Goal: Task Accomplishment & Management: Use online tool/utility

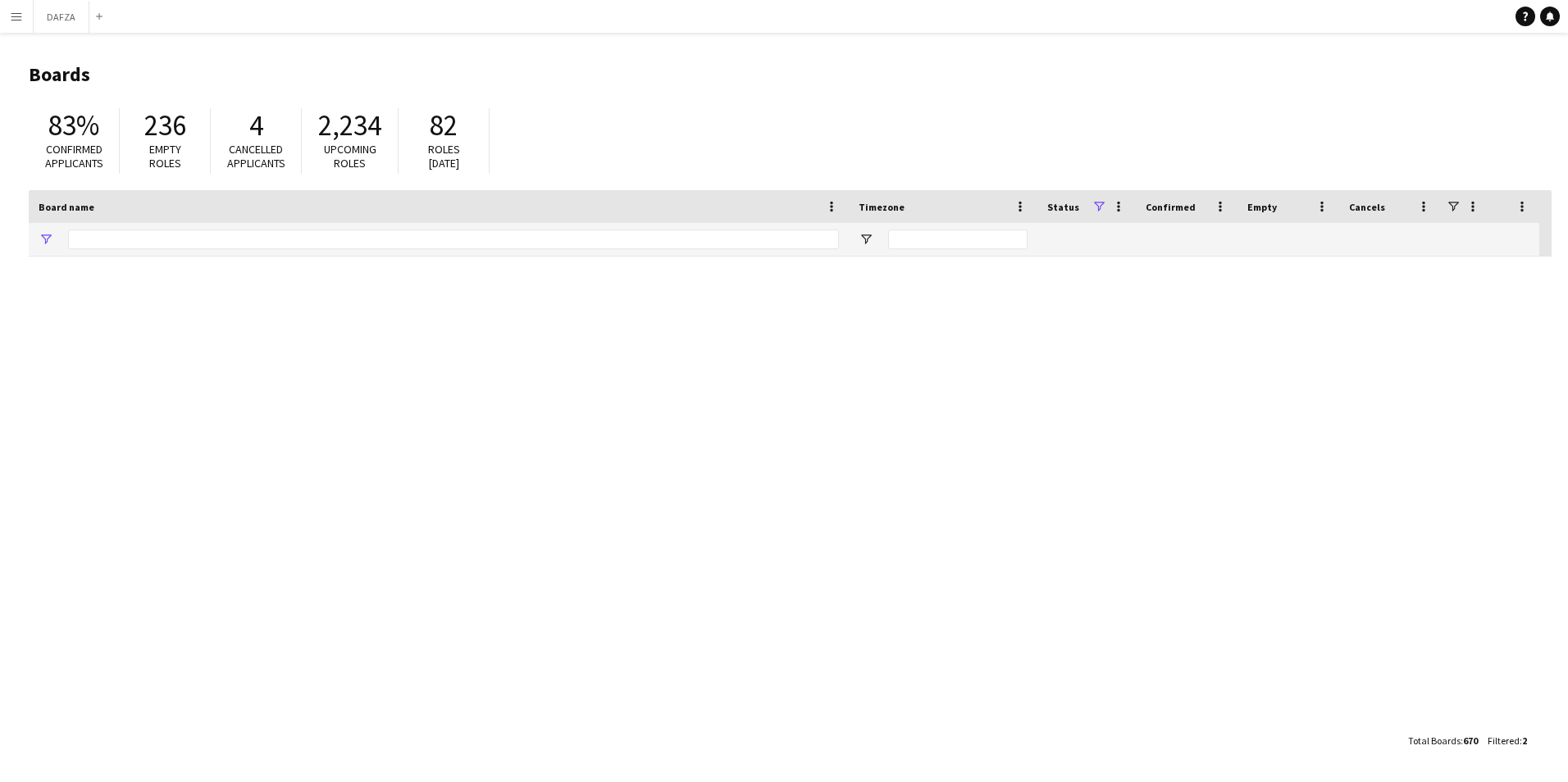
type input "***"
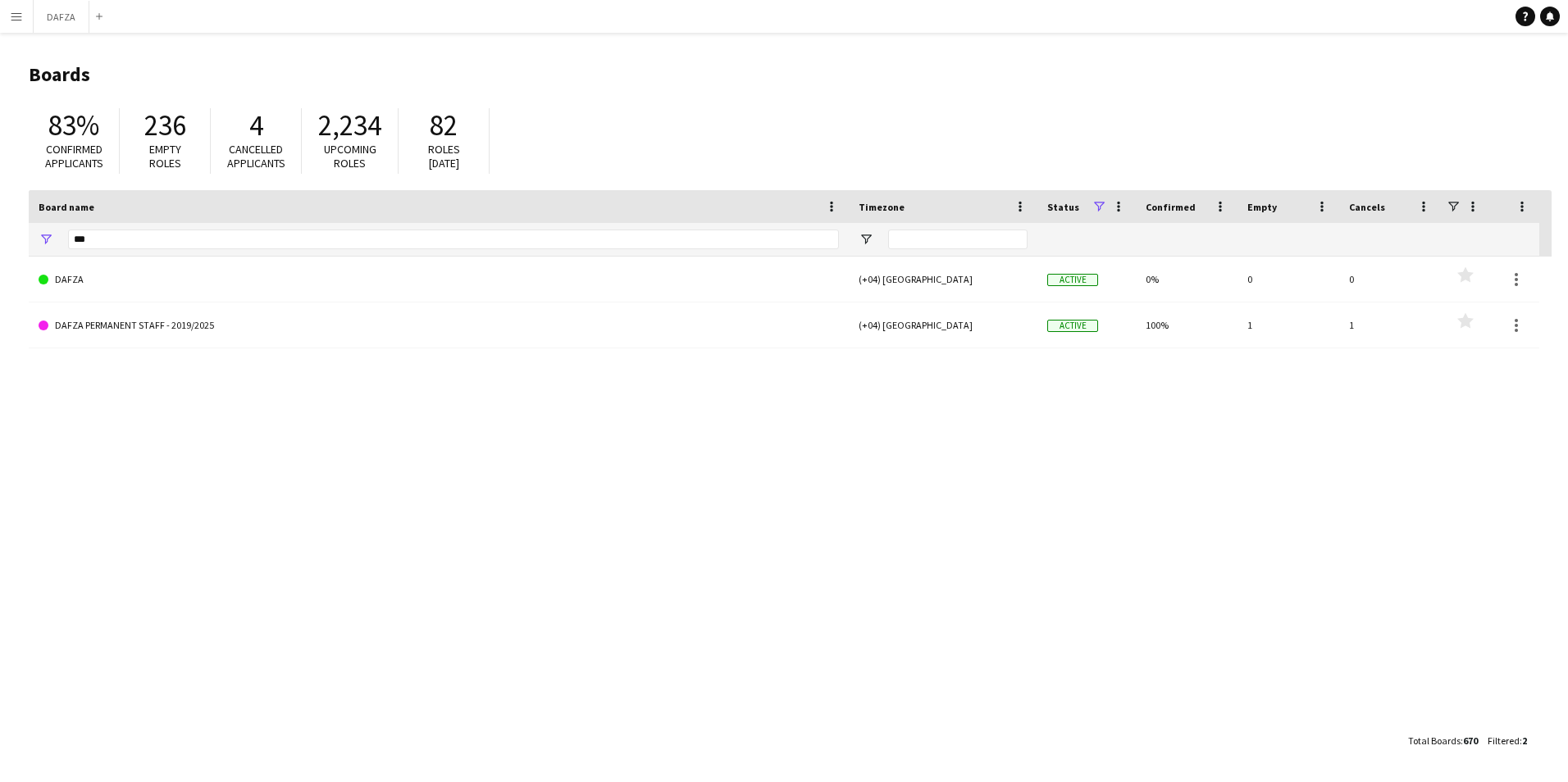
click at [17, 21] on app-icon "Menu" at bounding box center [16, 16] width 13 height 13
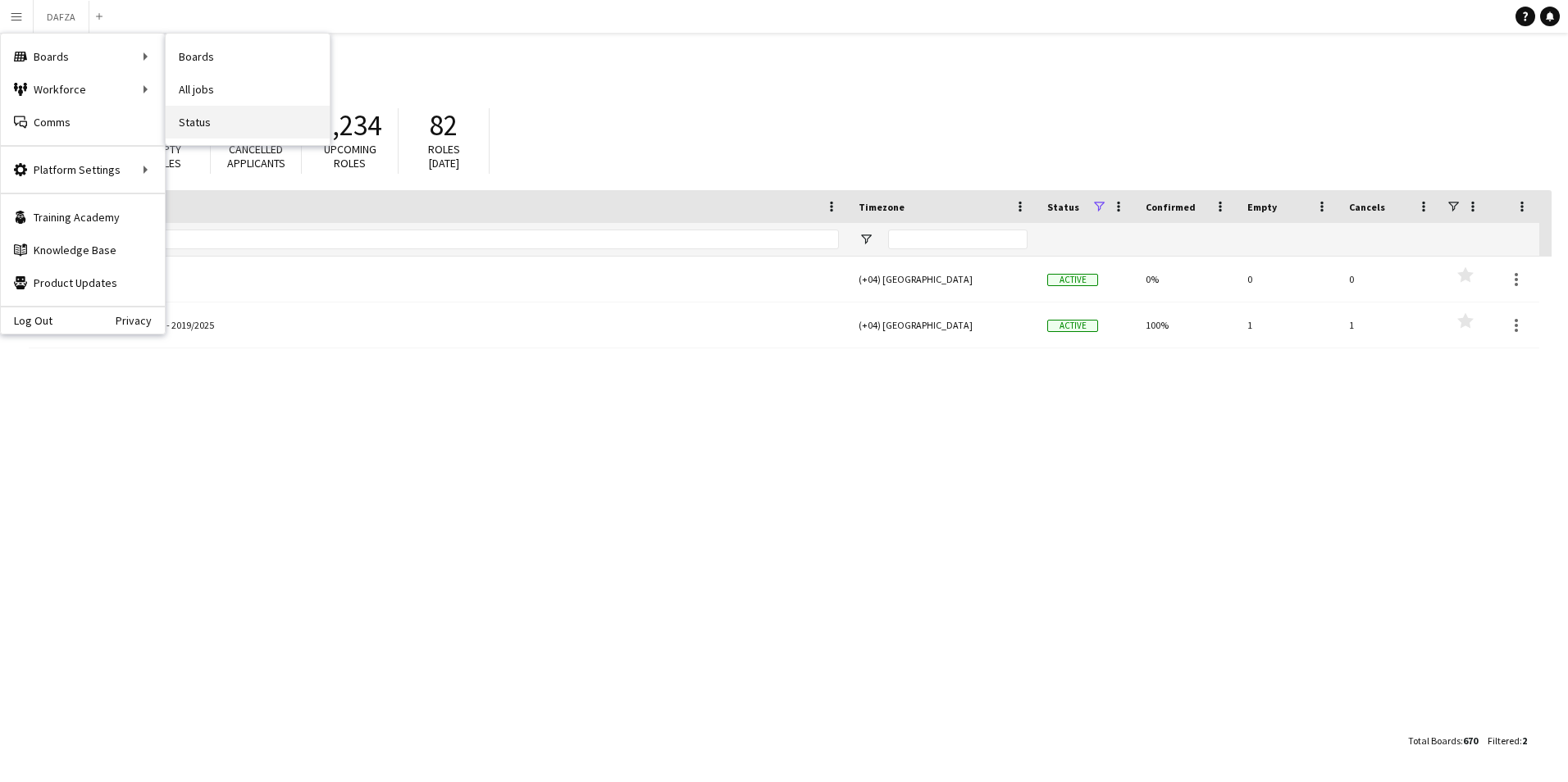
click at [252, 121] on link "Status" at bounding box center [248, 122] width 164 height 33
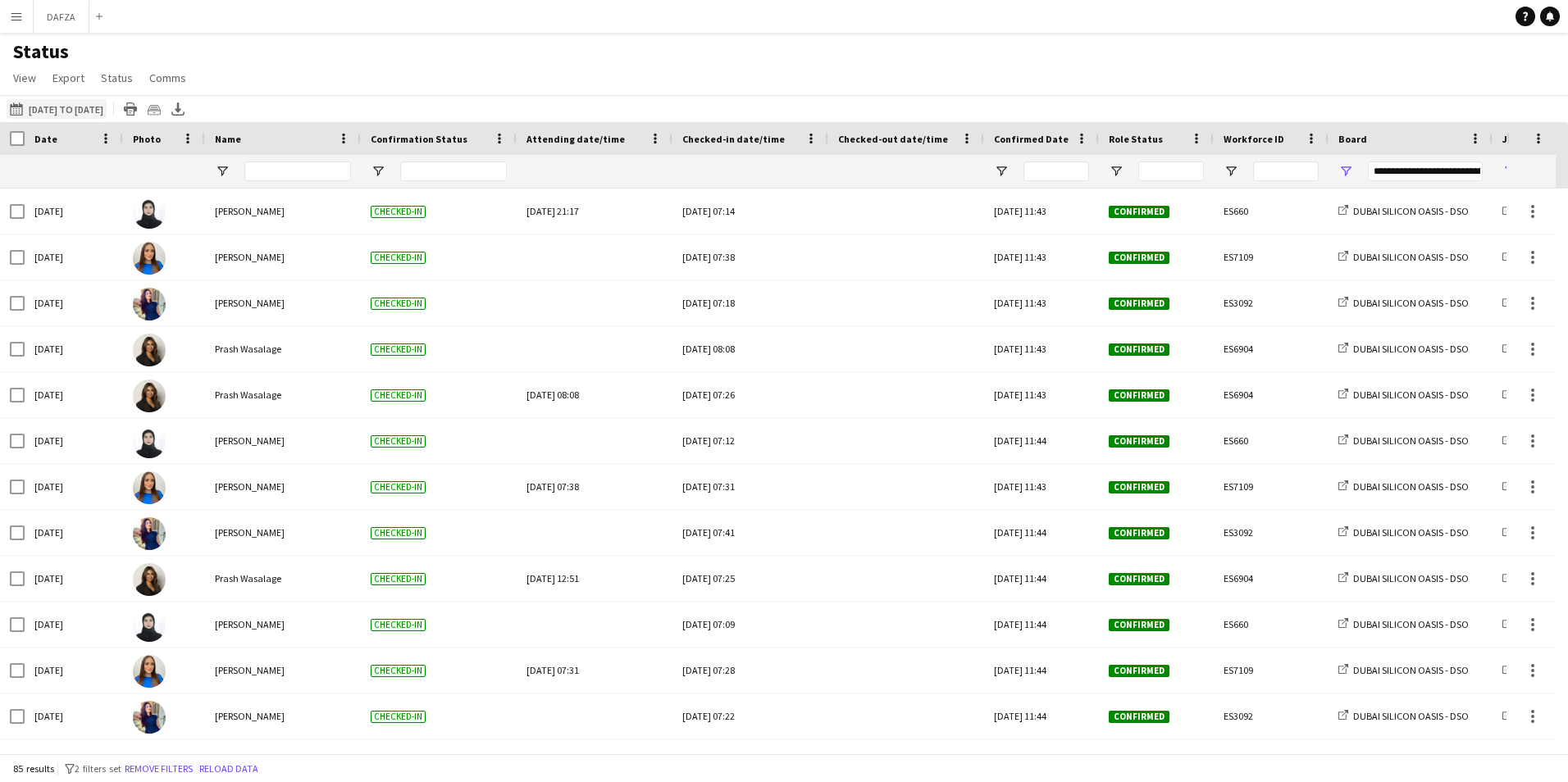
click at [77, 106] on button "[DATE] to [DATE] [DATE] to [DATE]" at bounding box center [57, 109] width 100 height 20
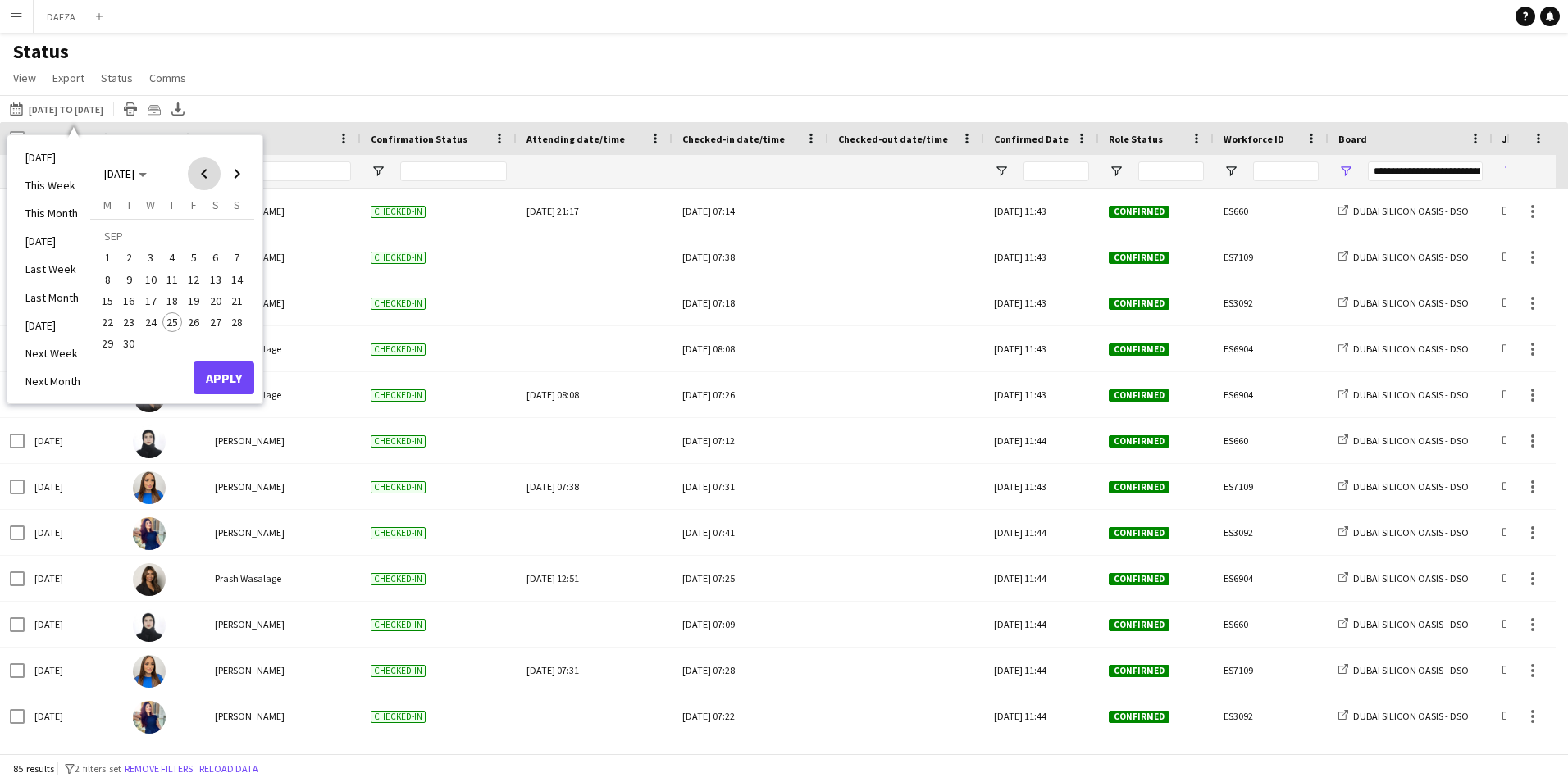
click at [212, 177] on span "Previous month" at bounding box center [204, 174] width 33 height 33
click at [208, 177] on span "Previous month" at bounding box center [204, 174] width 33 height 33
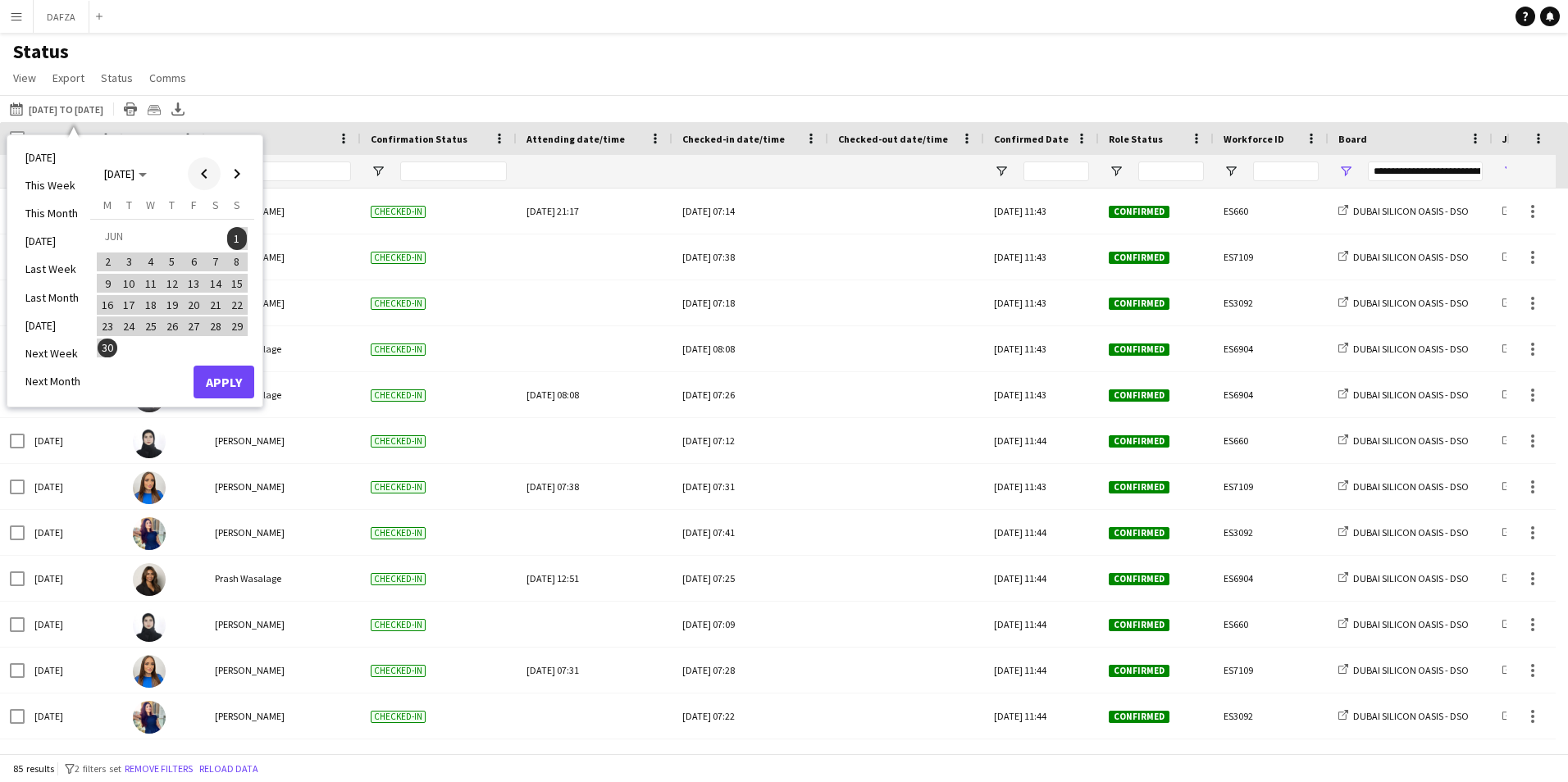
click at [207, 175] on span "Previous month" at bounding box center [204, 174] width 33 height 33
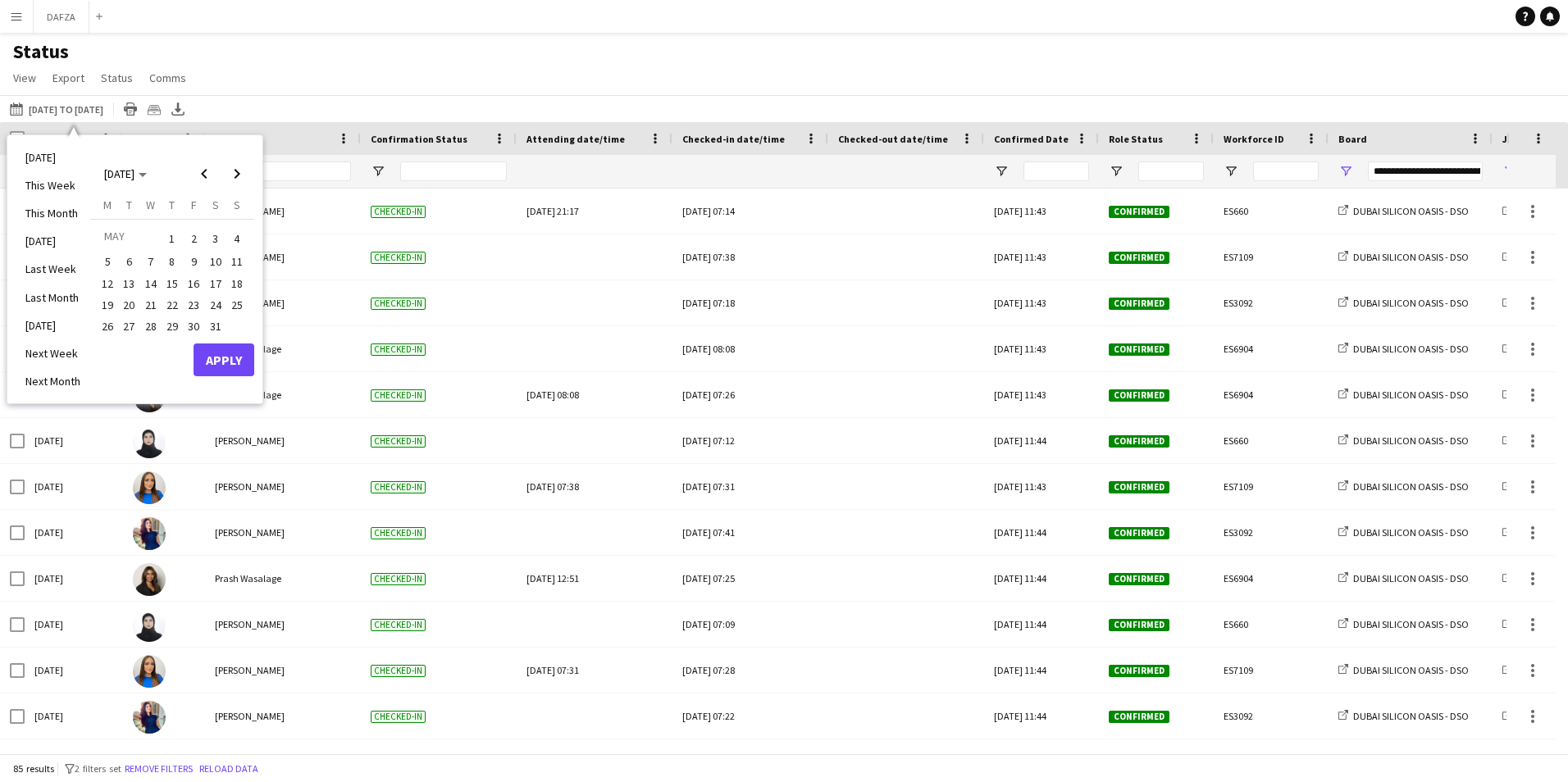
click at [179, 265] on span "8" at bounding box center [172, 263] width 20 height 20
click at [235, 177] on span "Next month" at bounding box center [237, 174] width 33 height 33
click at [217, 260] on span "7" at bounding box center [216, 263] width 20 height 20
click at [223, 376] on button "Apply" at bounding box center [224, 383] width 61 height 33
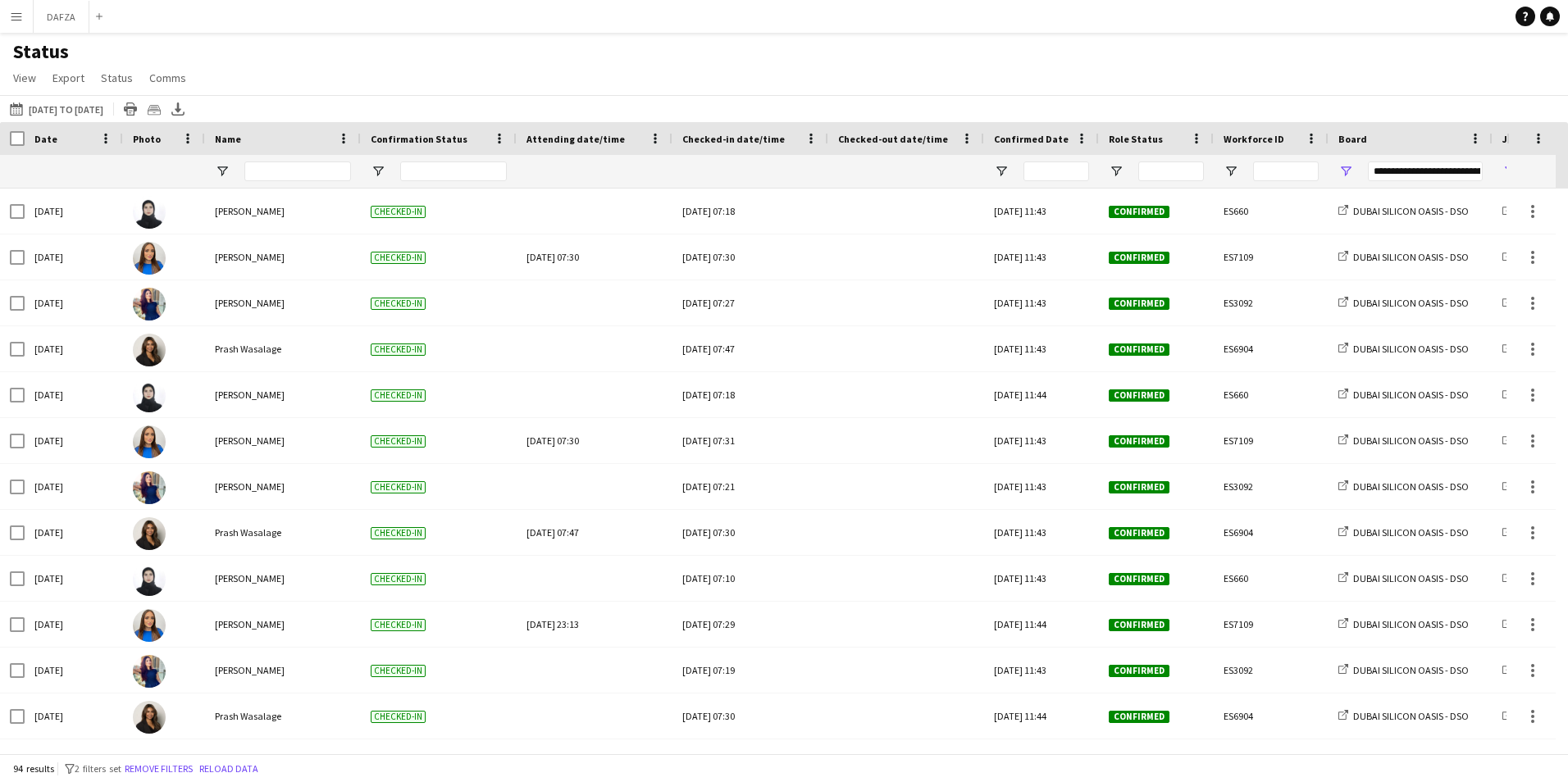
drag, startPoint x: 700, startPoint y: 754, endPoint x: 763, endPoint y: 765, distance: 64.0
click at [834, 760] on main "Status View Views Default view New view Update view Delete view Edit name Custo…" at bounding box center [784, 396] width 1568 height 727
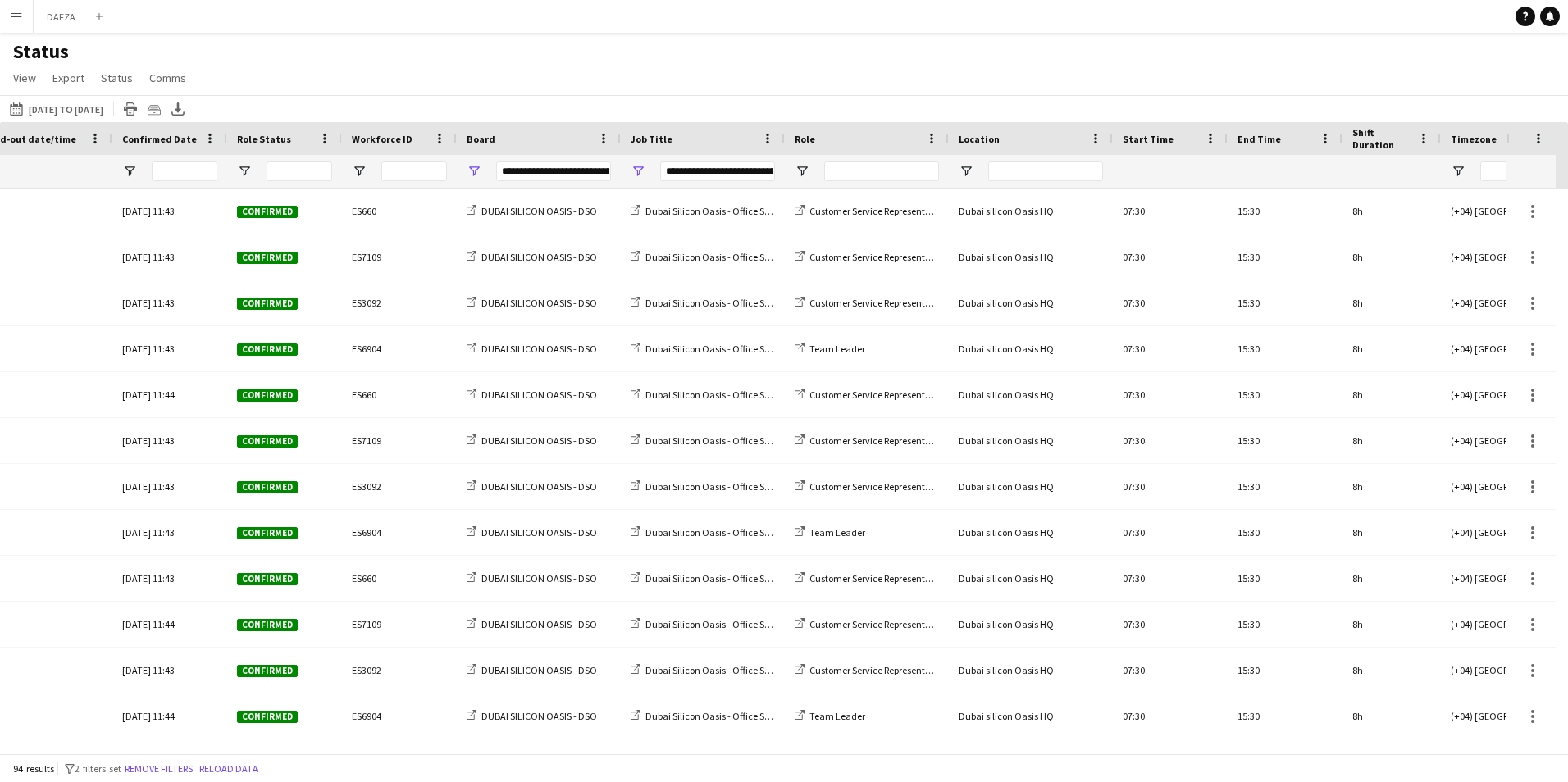
scroll to position [0, 870]
click at [644, 171] on span "Open Filter Menu" at bounding box center [640, 171] width 15 height 15
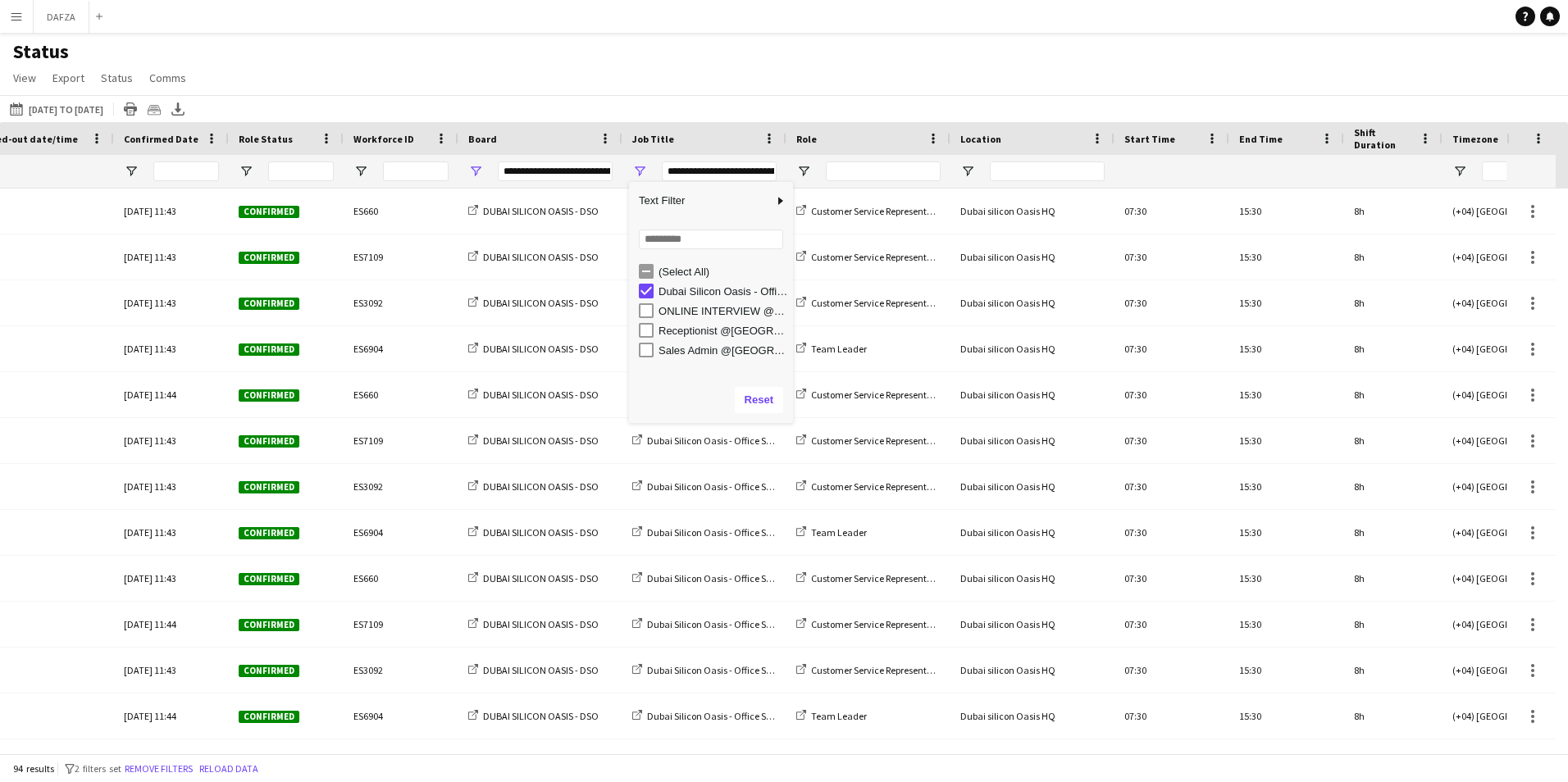
click at [644, 760] on div "94 results filter-1 2 filters set Remove filters Reload data" at bounding box center [784, 768] width 1568 height 28
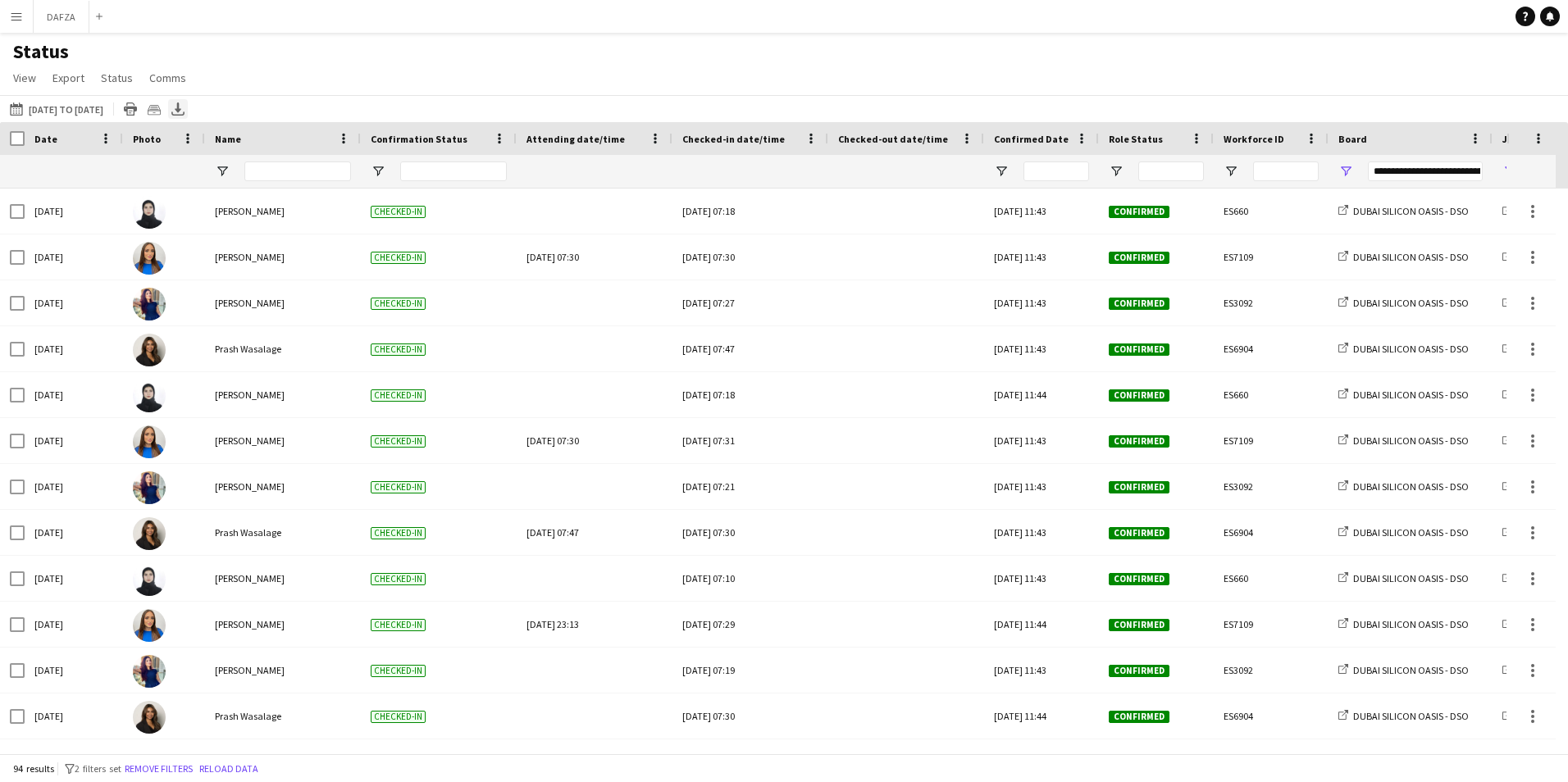
click at [185, 107] on icon "Export XLSX" at bounding box center [178, 108] width 13 height 13
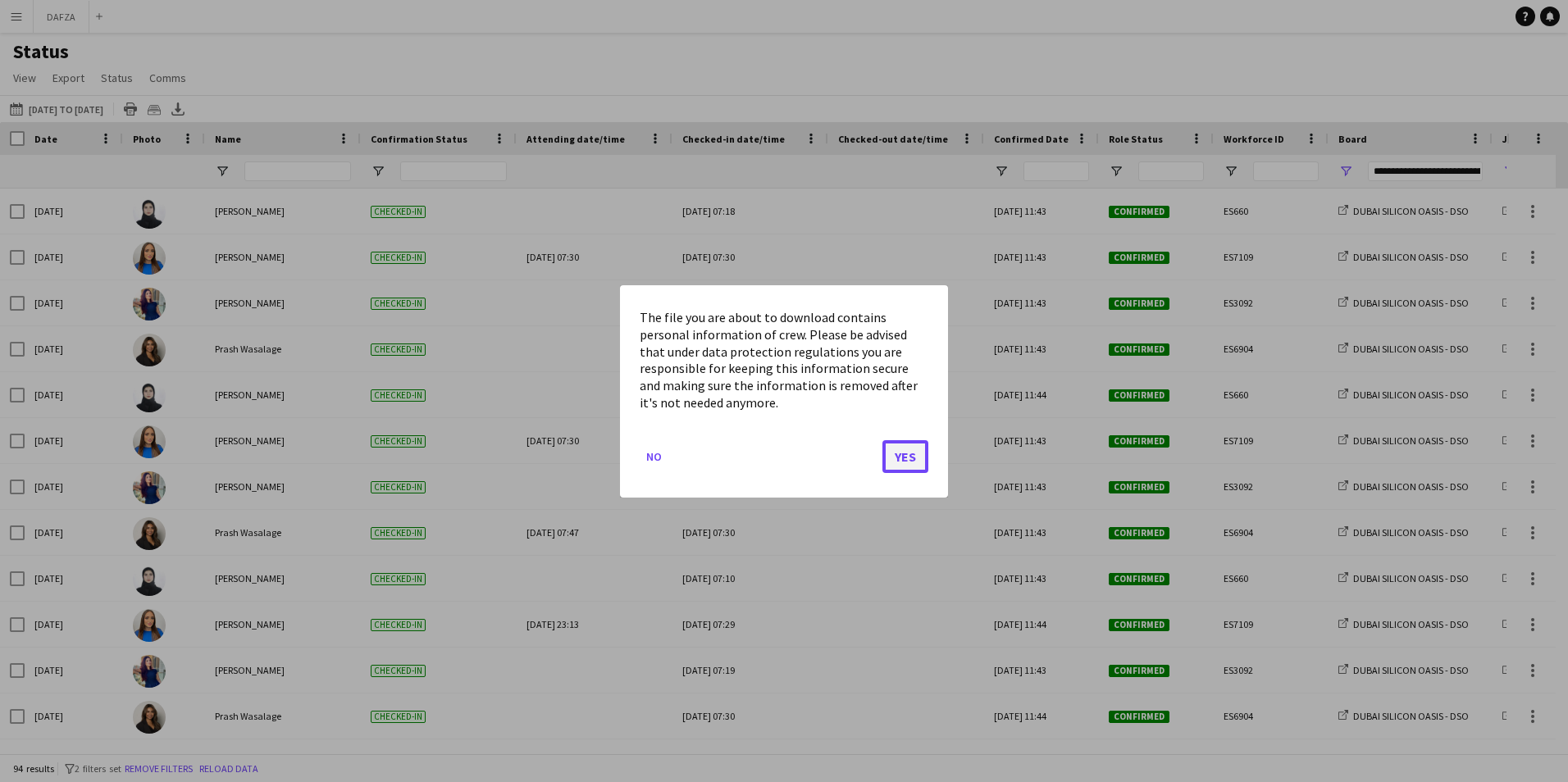
click at [917, 454] on button "Yes" at bounding box center [905, 456] width 46 height 33
